Goal: Information Seeking & Learning: Learn about a topic

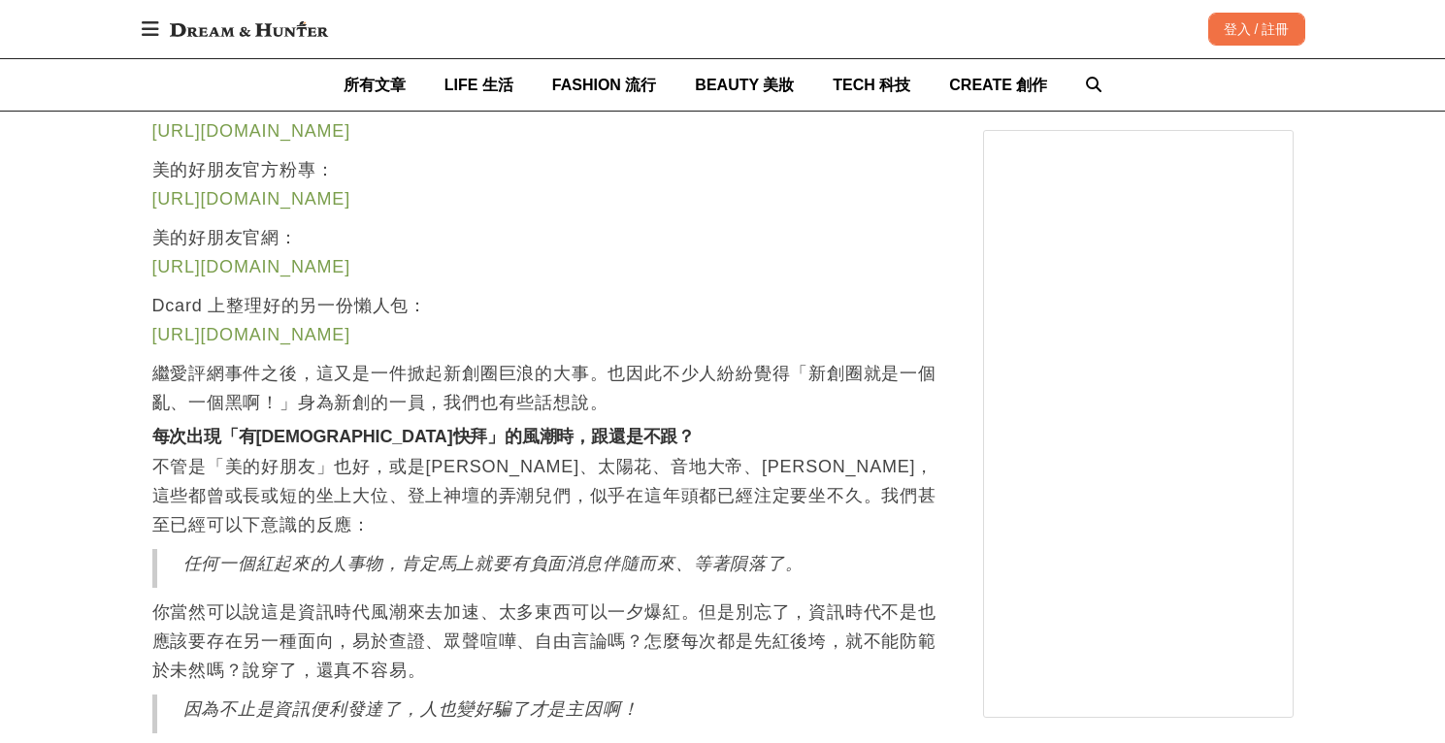
scroll to position [2180, 0]
click at [553, 357] on p "繼愛評網事件之後，這又是一件掀起新創圈巨浪的大事。也因此不少人紛紛覺得「新創圈就是一個亂、一個黑啊！」身為新創的一員，我們也有些話想說。" at bounding box center [548, 386] width 792 height 58
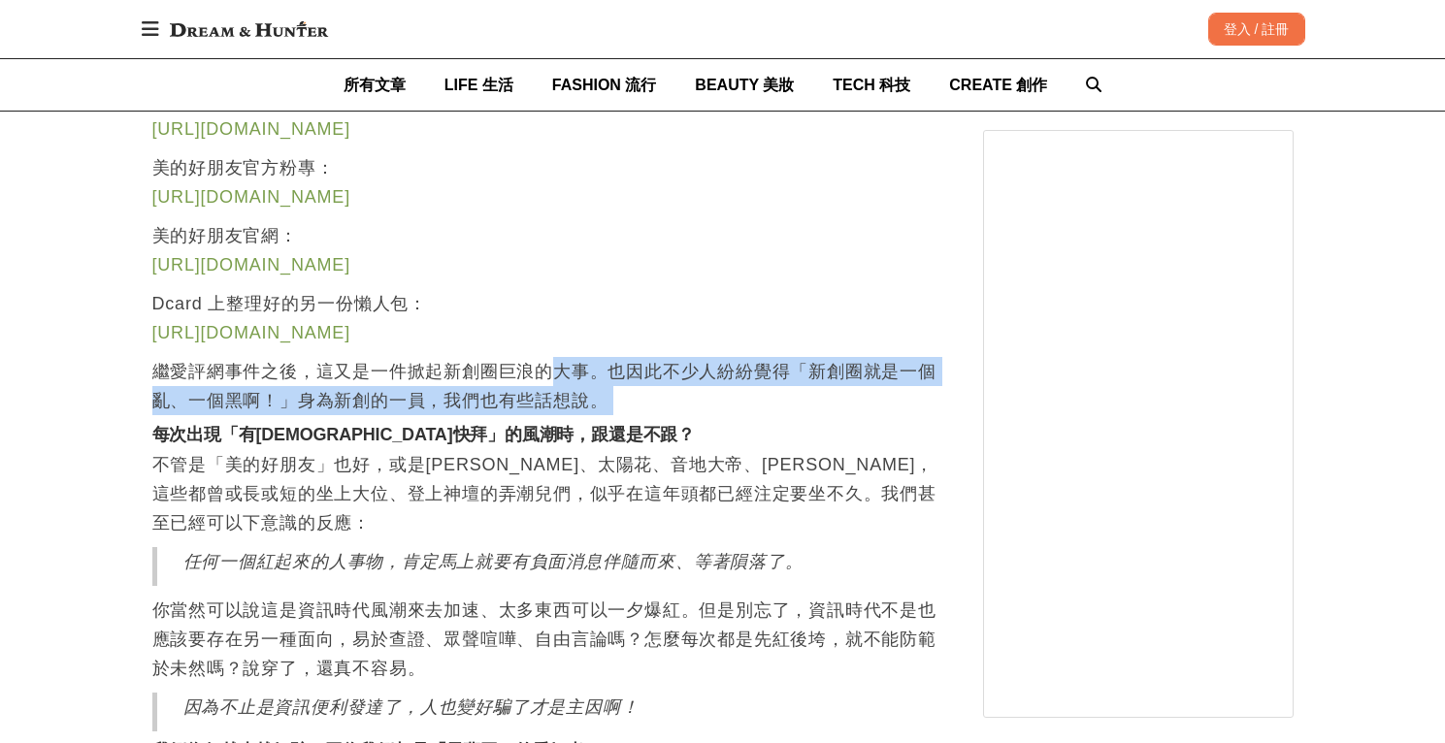
drag, startPoint x: 553, startPoint y: 345, endPoint x: 627, endPoint y: 391, distance: 86.7
click at [627, 392] on p "繼愛評網事件之後，這又是一件掀起新創圈巨浪的大事。也因此不少人紛紛覺得「新創圈就是一個亂、一個黑啊！」身為新創的一員，我們也有些話想說。" at bounding box center [548, 386] width 792 height 58
click at [627, 391] on p "繼愛評網事件之後，這又是一件掀起新創圈巨浪的大事。也因此不少人紛紛覺得「新創圈就是一個亂、一個黑啊！」身為新創的一員，我們也有些話想說。" at bounding box center [548, 386] width 792 height 58
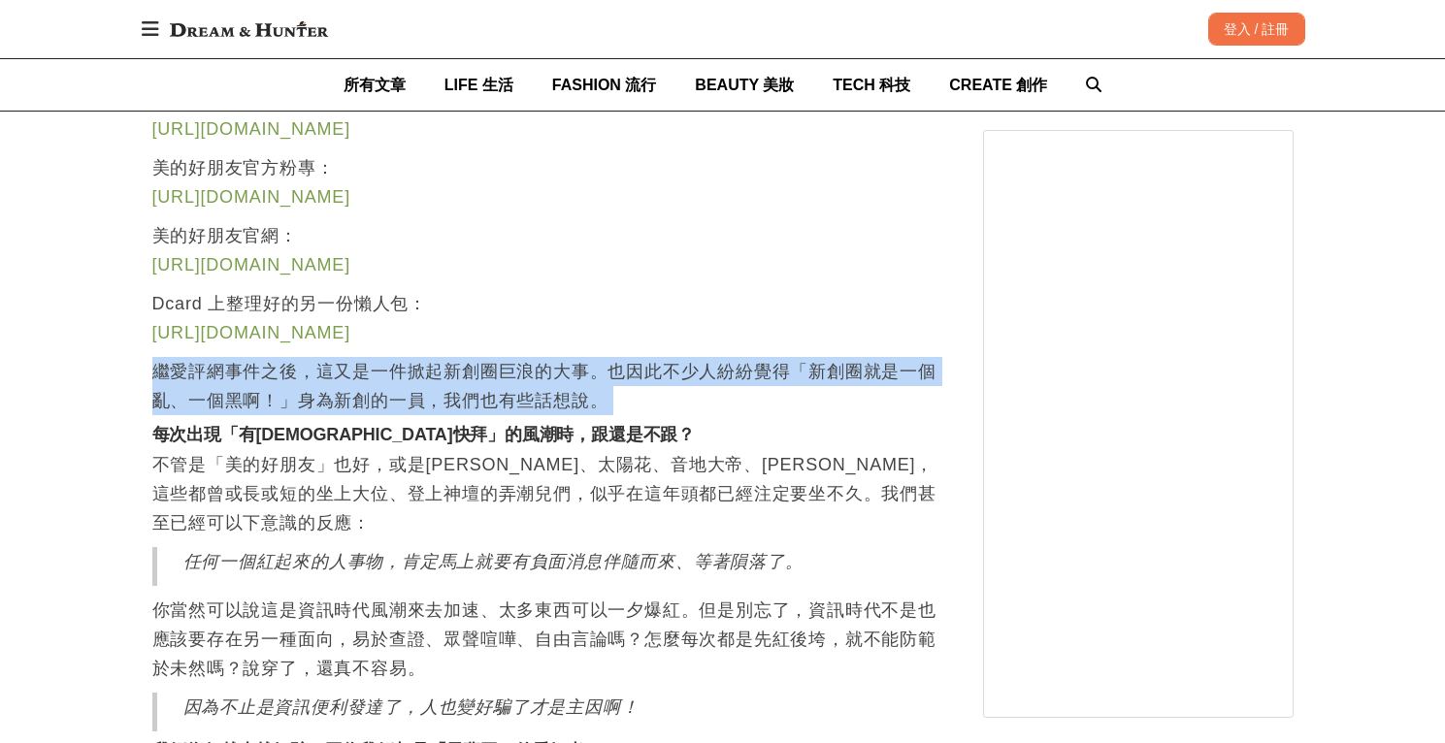
drag, startPoint x: 627, startPoint y: 391, endPoint x: 628, endPoint y: 326, distance: 65.0
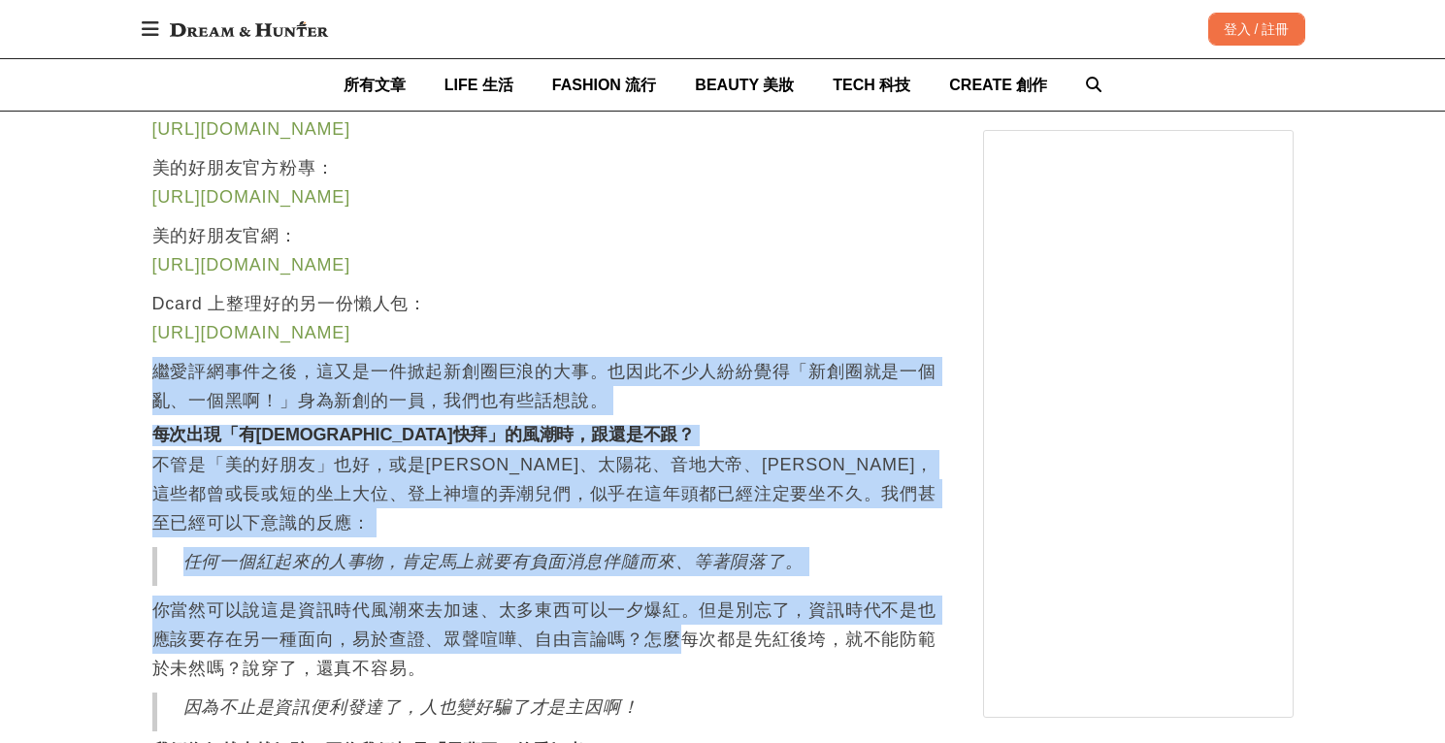
drag, startPoint x: 628, startPoint y: 326, endPoint x: 658, endPoint y: 624, distance: 299.4
click at [658, 624] on p "你當然可以說這是資訊時代風潮來去加速、太多東西可以一夕爆紅。但是別忘了，資訊時代不是也應該要存在另一種面向，易於查證、眾聲喧嘩、自由言論嗎？怎麼每次都是先紅後…" at bounding box center [548, 639] width 792 height 87
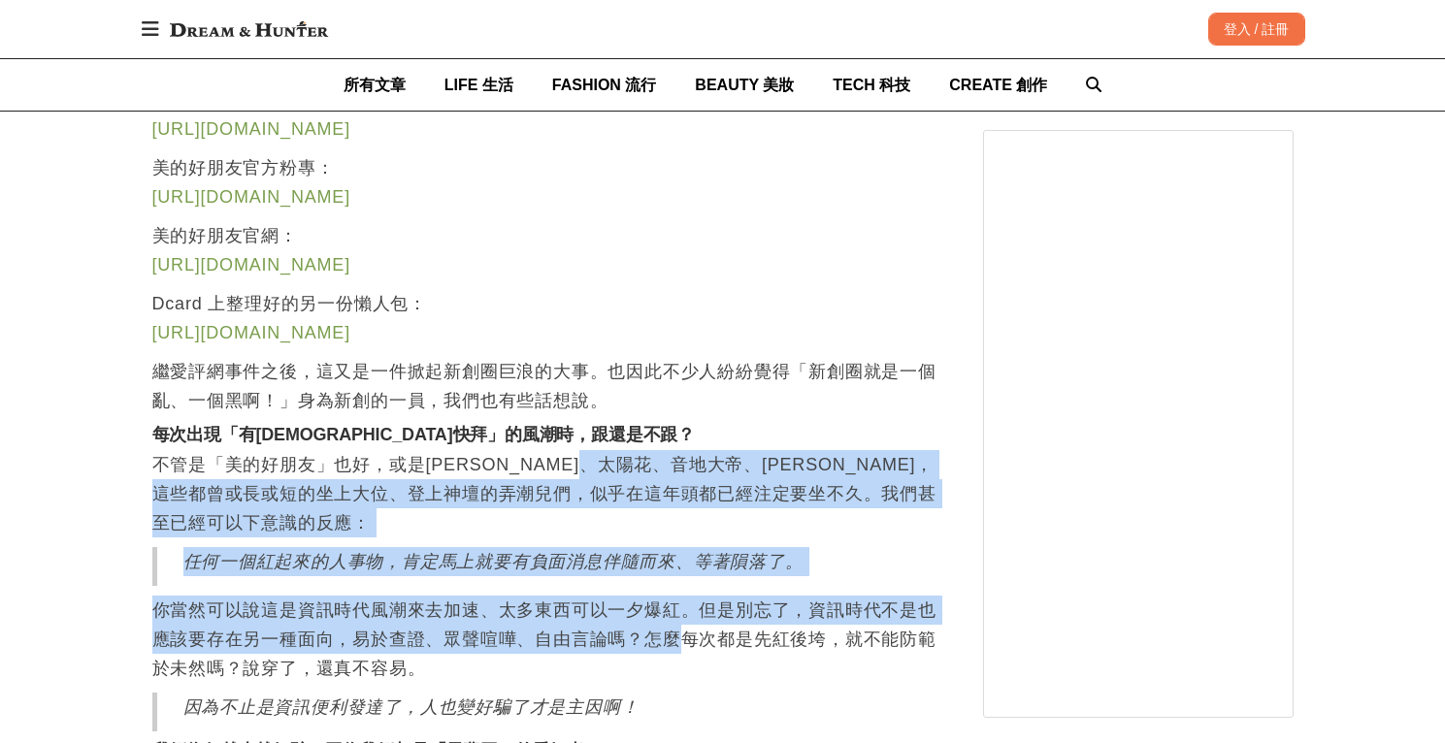
drag, startPoint x: 658, startPoint y: 624, endPoint x: 659, endPoint y: 449, distance: 174.7
click at [659, 450] on p "不管是「美的好朋友」也好，或是[PERSON_NAME]、太陽花、音地大帝、[PERSON_NAME]，這些都曾或長或短的坐上大位、登上神壇的弄潮兒們，似乎在…" at bounding box center [548, 493] width 792 height 87
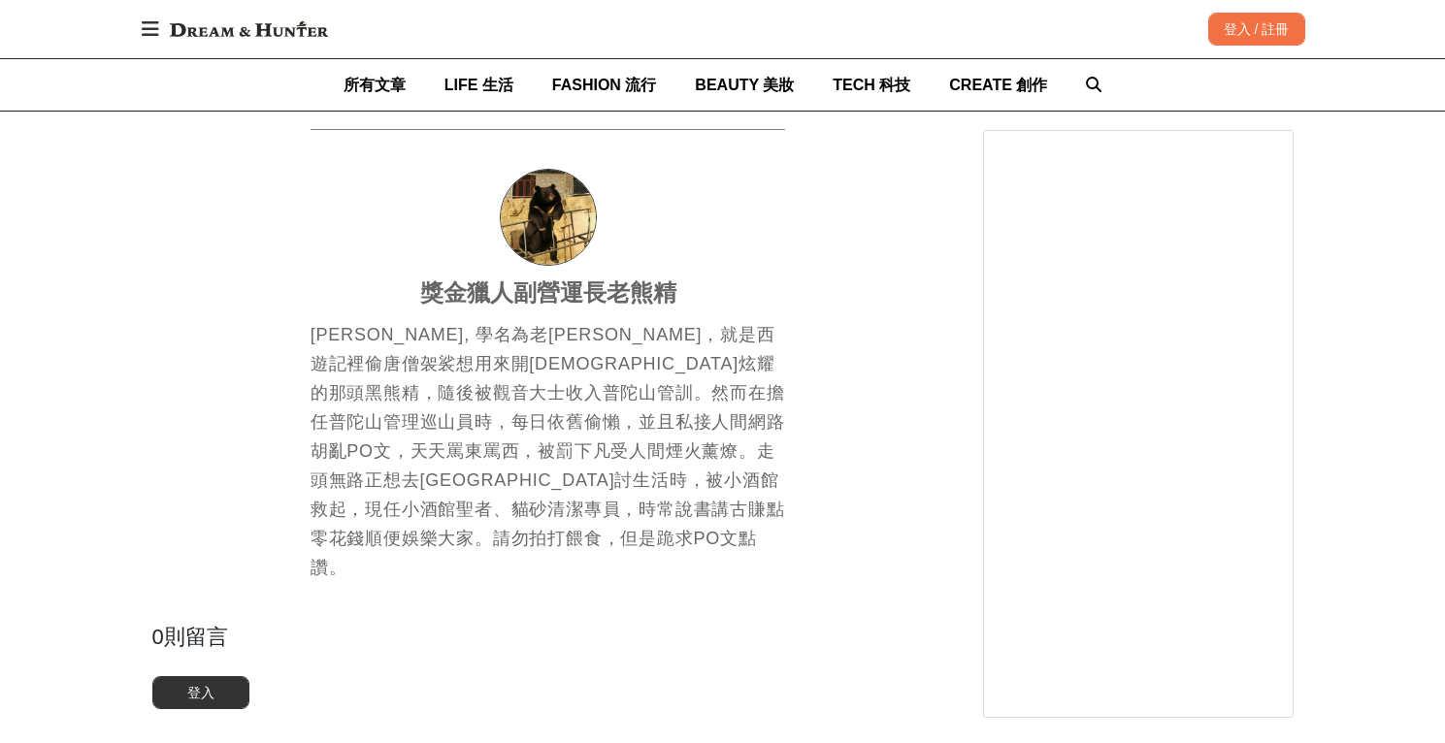
scroll to position [5900, 0]
